Goal: Transaction & Acquisition: Purchase product/service

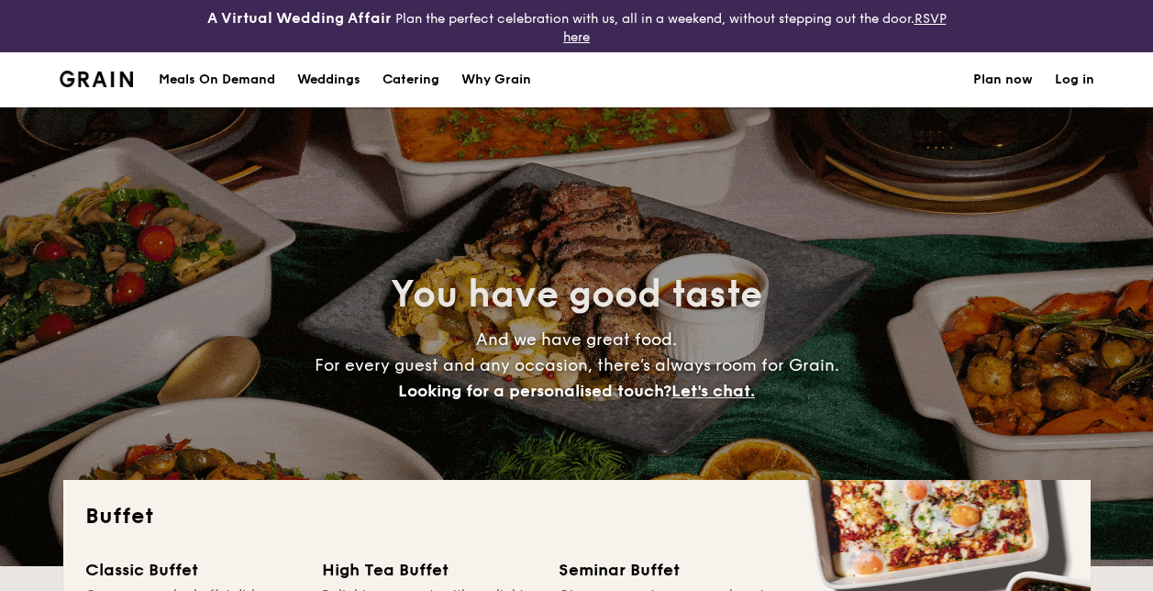
select select
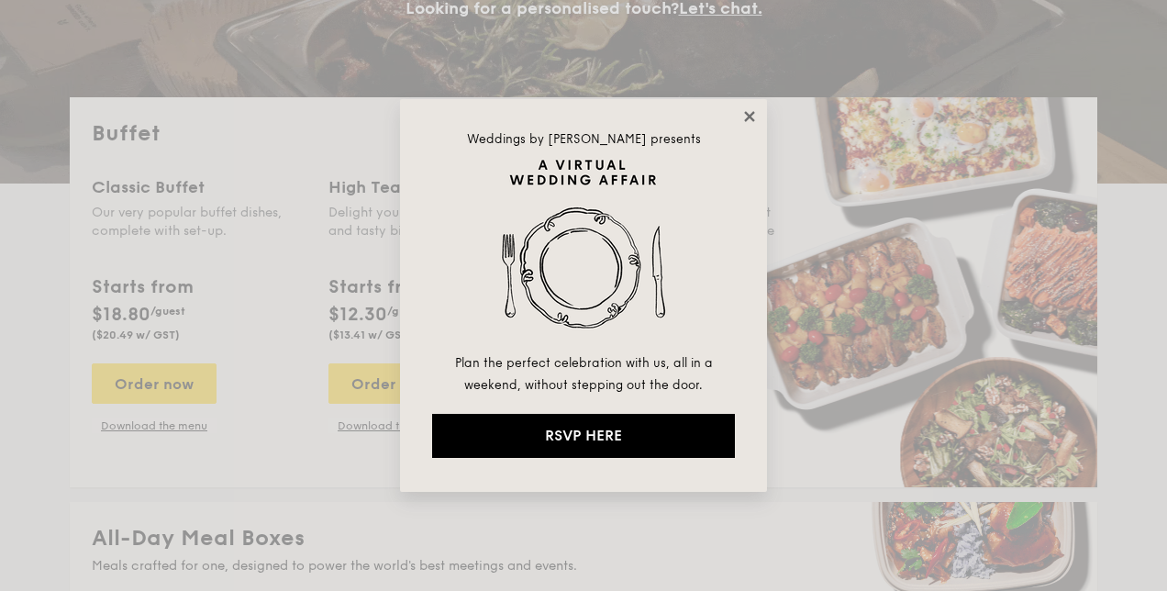
click at [749, 116] on icon at bounding box center [749, 116] width 10 height 10
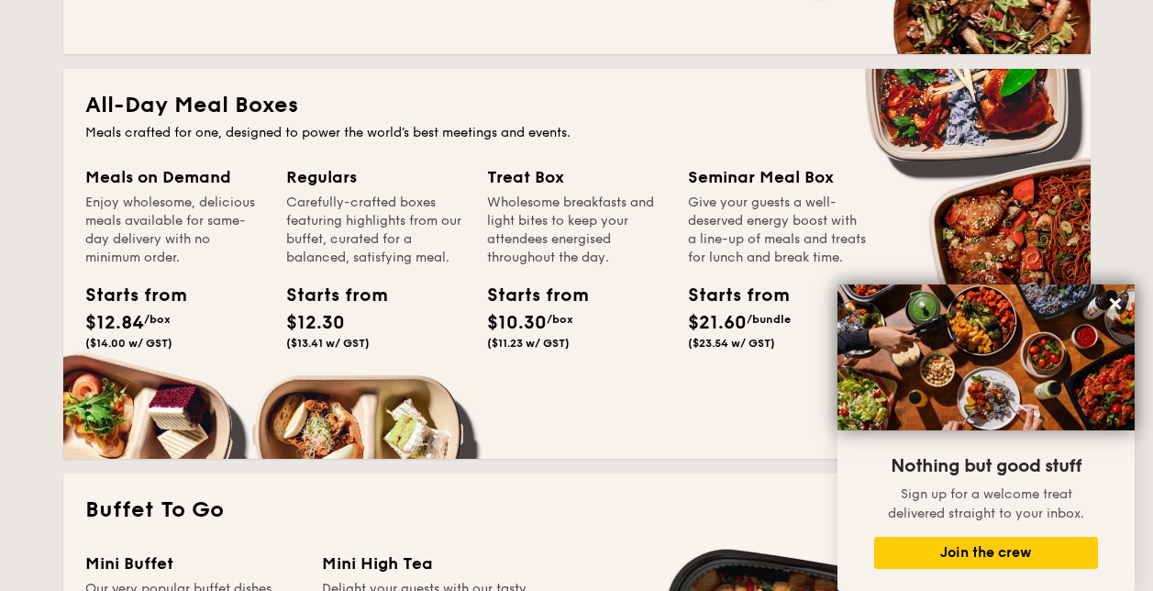
scroll to position [917, 0]
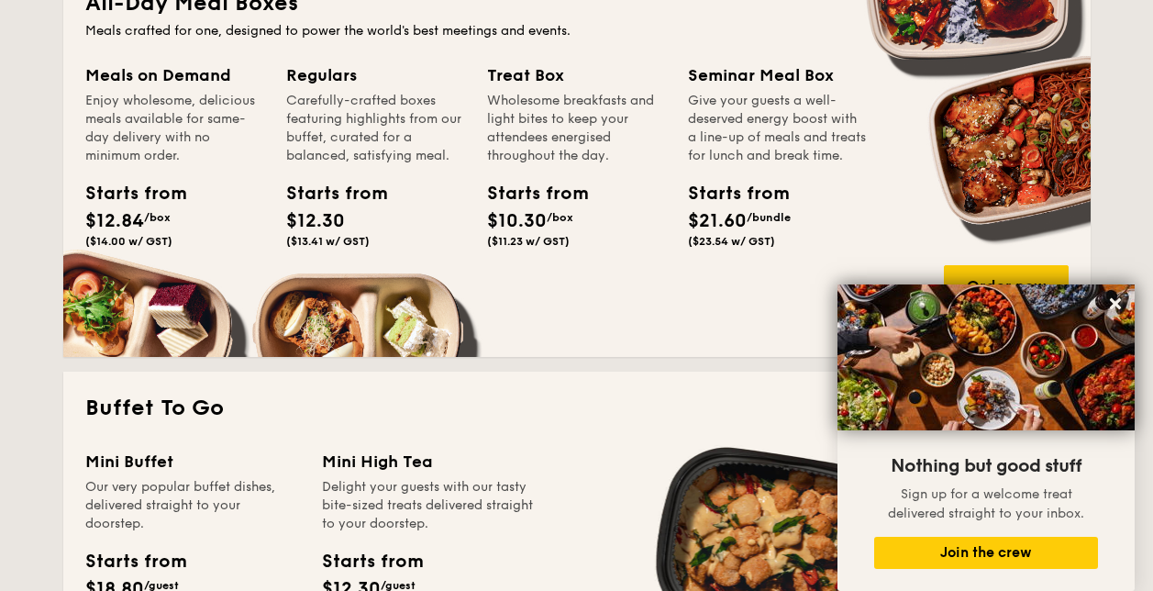
click at [540, 204] on div "Starts from" at bounding box center [528, 194] width 83 height 28
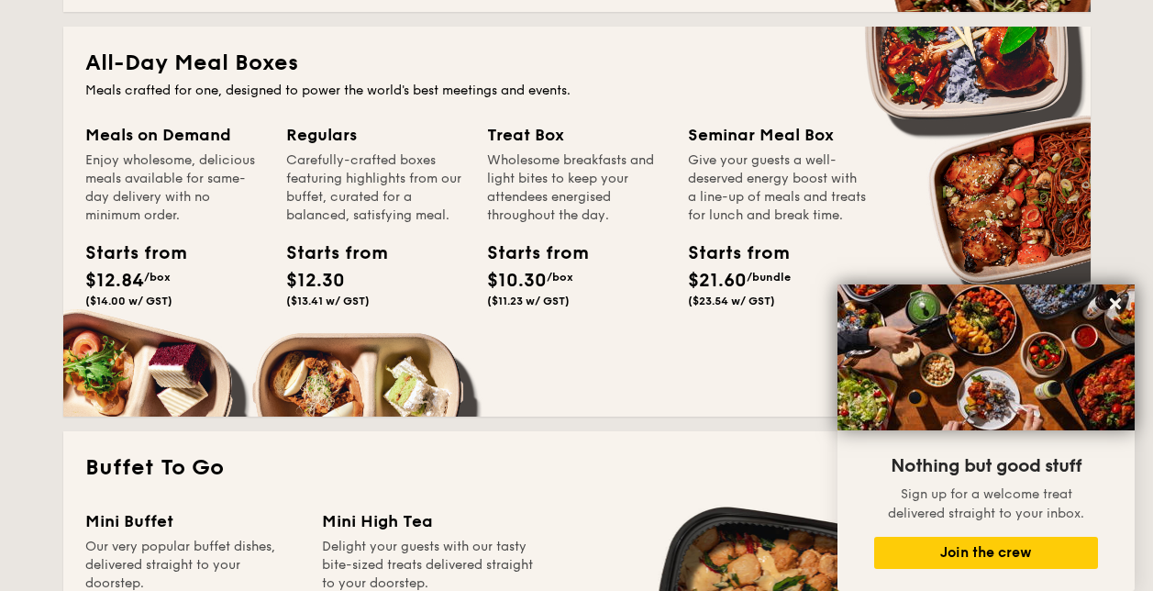
scroll to position [734, 0]
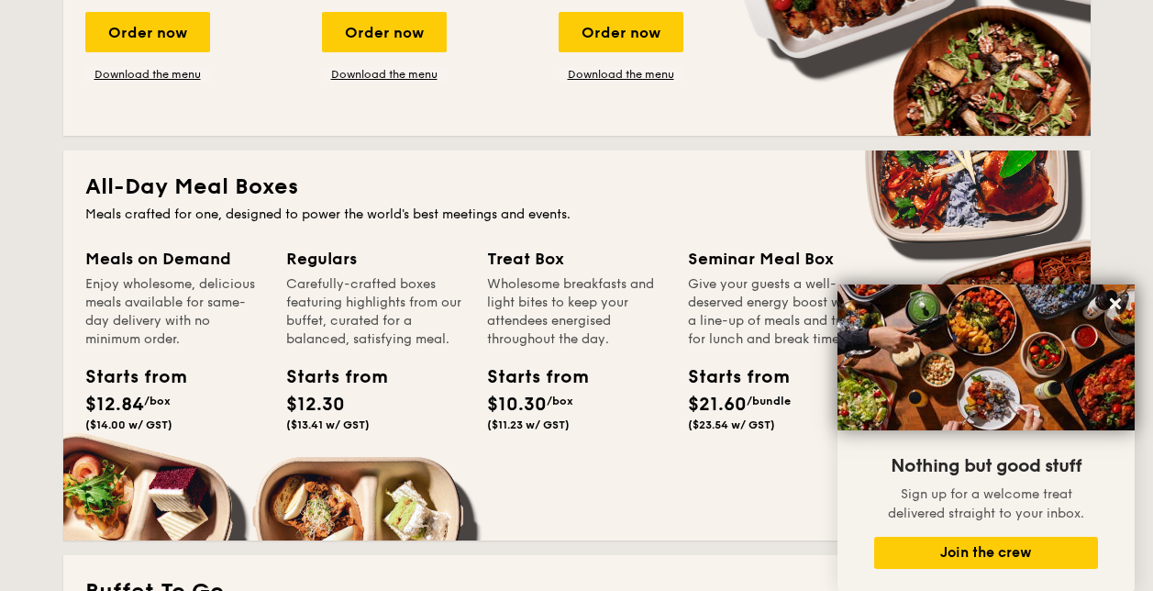
click at [177, 188] on h2 "All-Day Meal Boxes" at bounding box center [576, 186] width 983 height 29
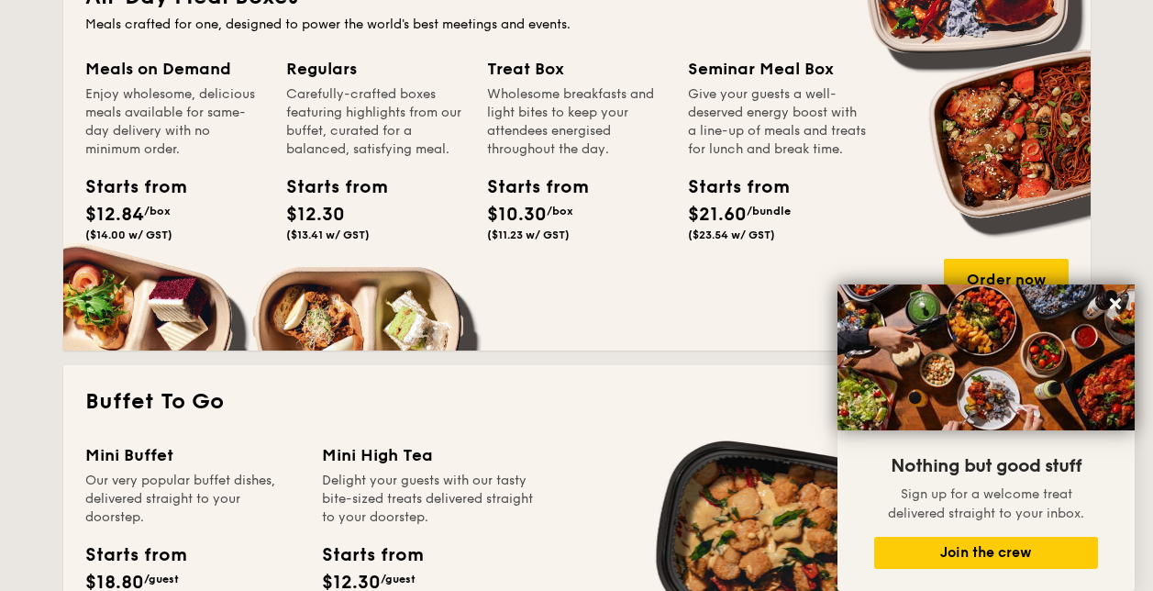
scroll to position [1009, 0]
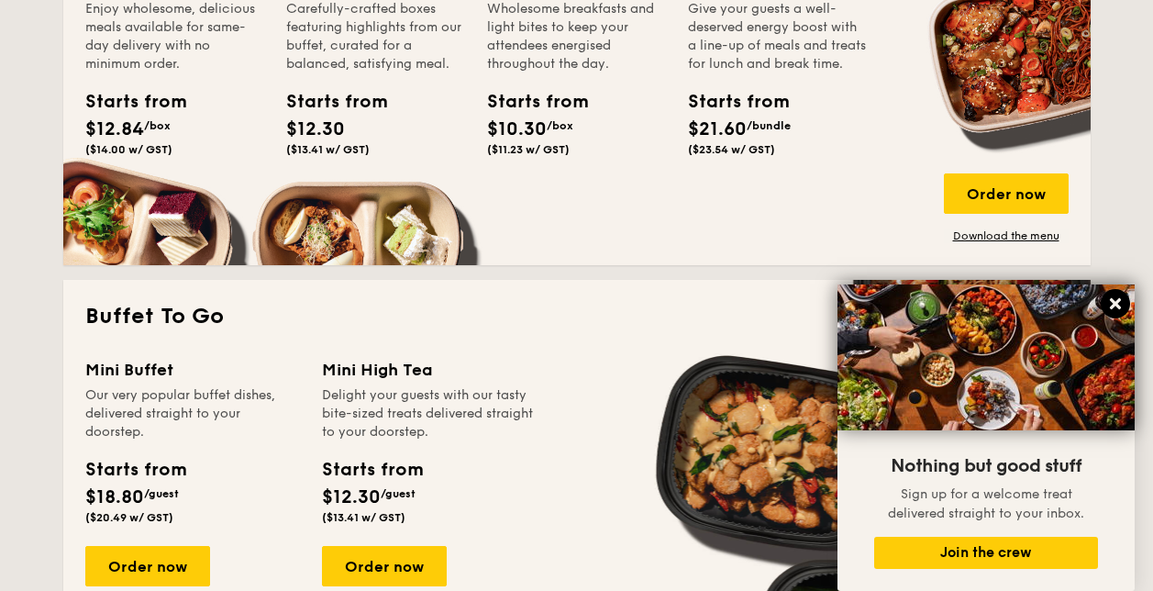
click at [1119, 305] on icon at bounding box center [1115, 303] width 17 height 17
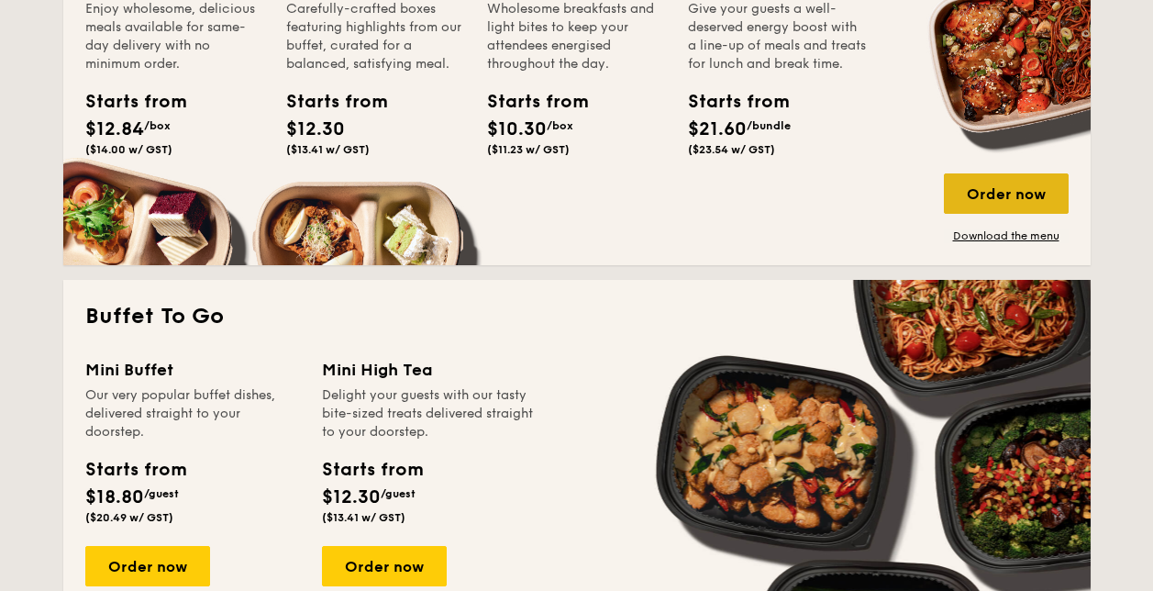
click at [1025, 191] on div "Order now" at bounding box center [1006, 193] width 125 height 40
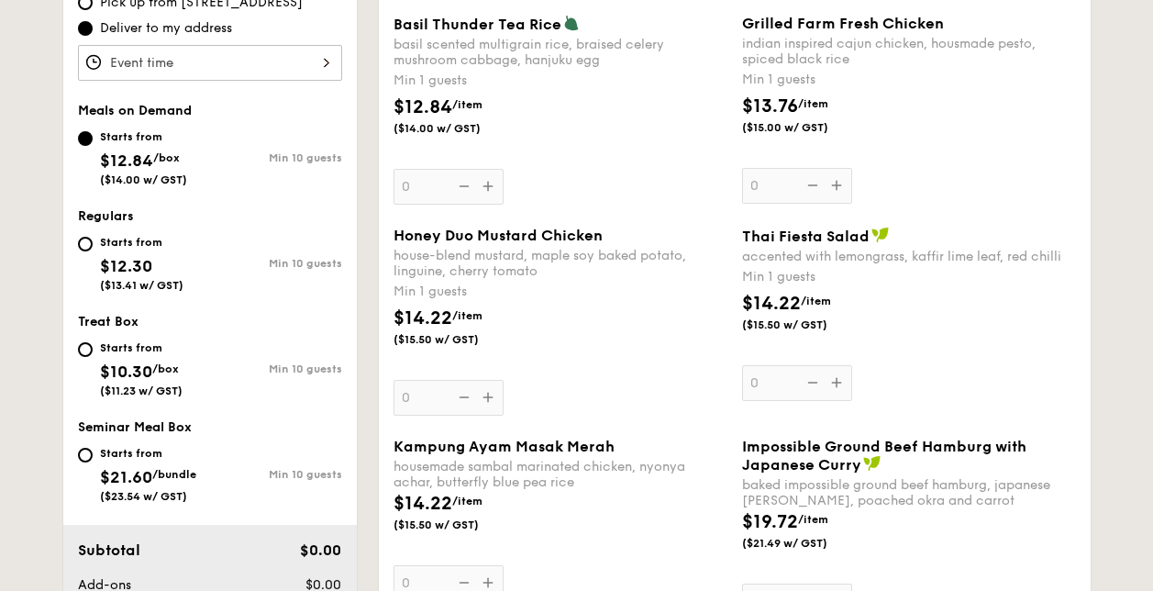
scroll to position [697, 0]
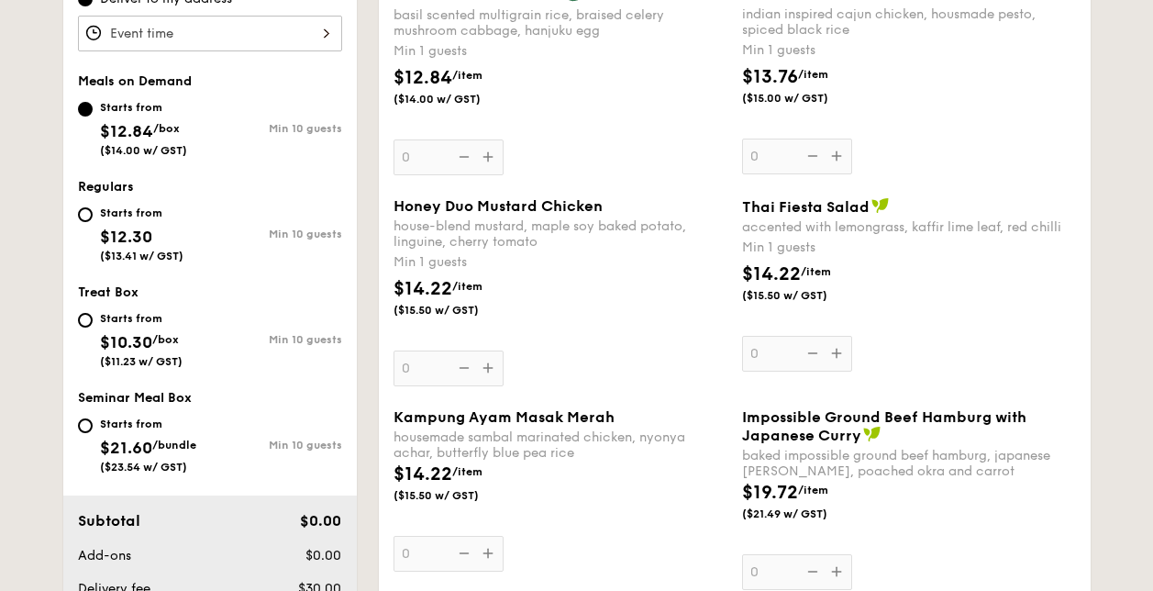
click at [92, 111] on div "Starts from $12.84 /box ($14.00 w/ GST)" at bounding box center [144, 126] width 132 height 61
click at [92, 111] on input "Starts from $12.84 /box ($14.00 w/ GST) Min 10 guests" at bounding box center [85, 109] width 15 height 15
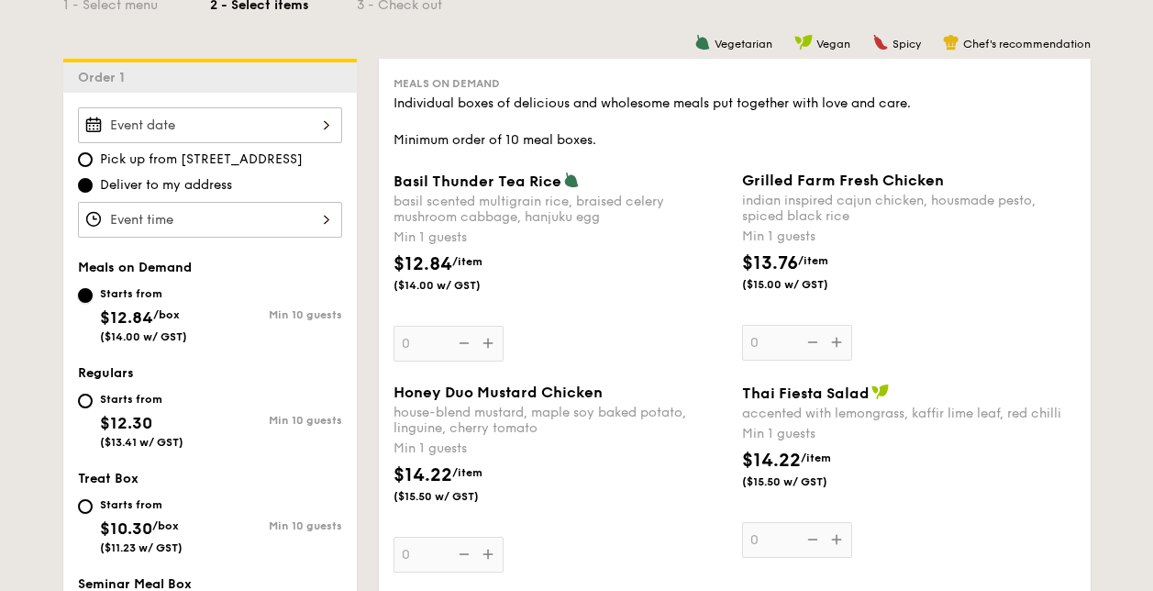
scroll to position [514, 0]
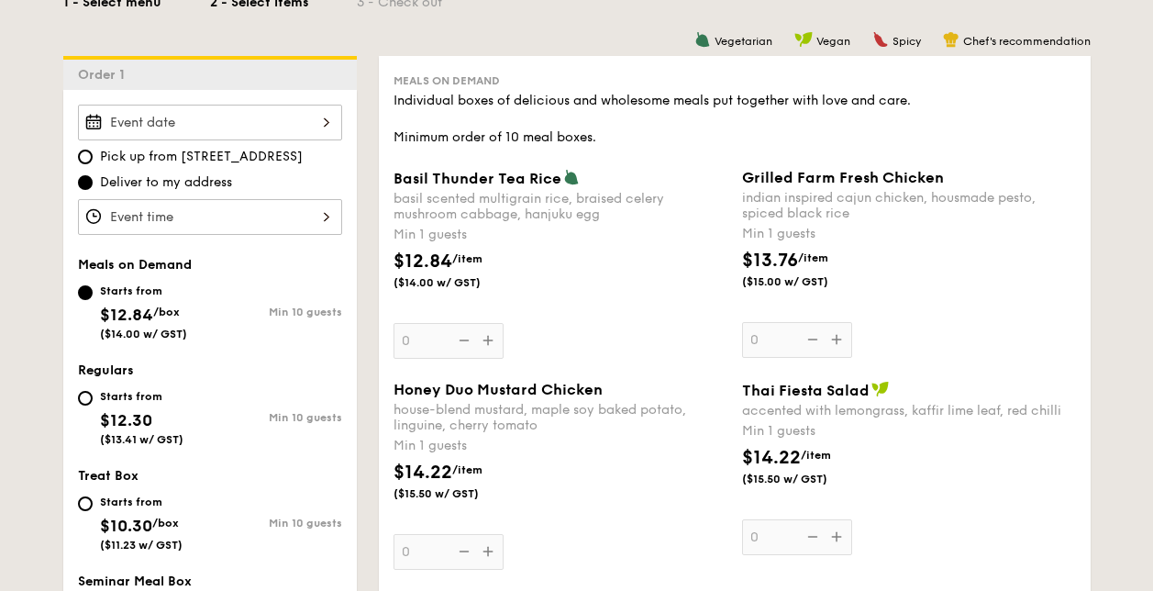
select select
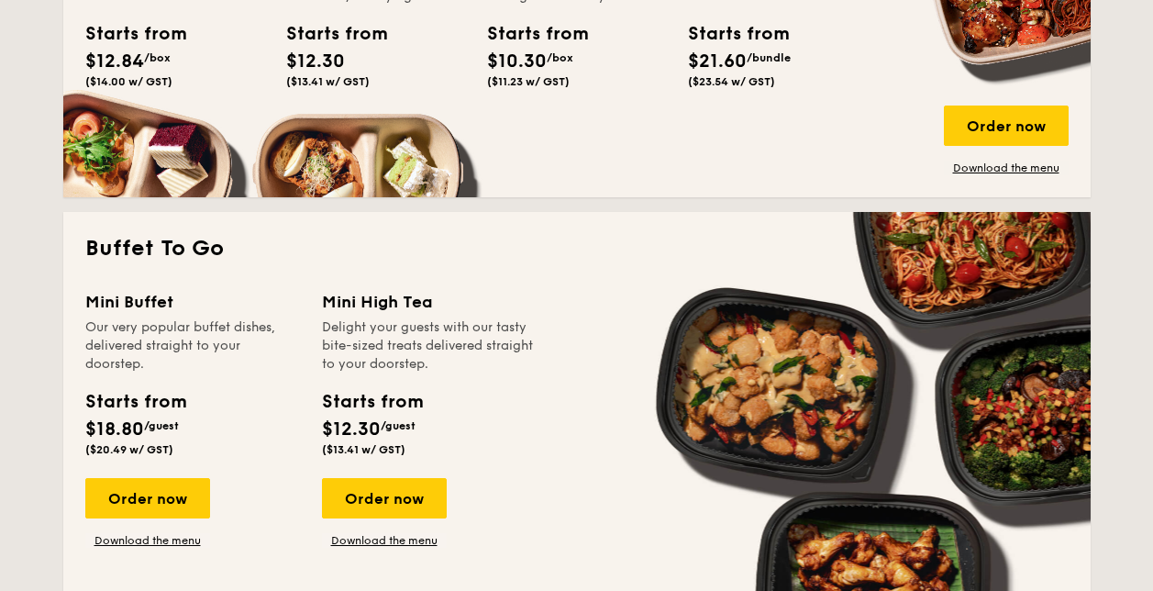
scroll to position [779, 0]
